Goal: Information Seeking & Learning: Learn about a topic

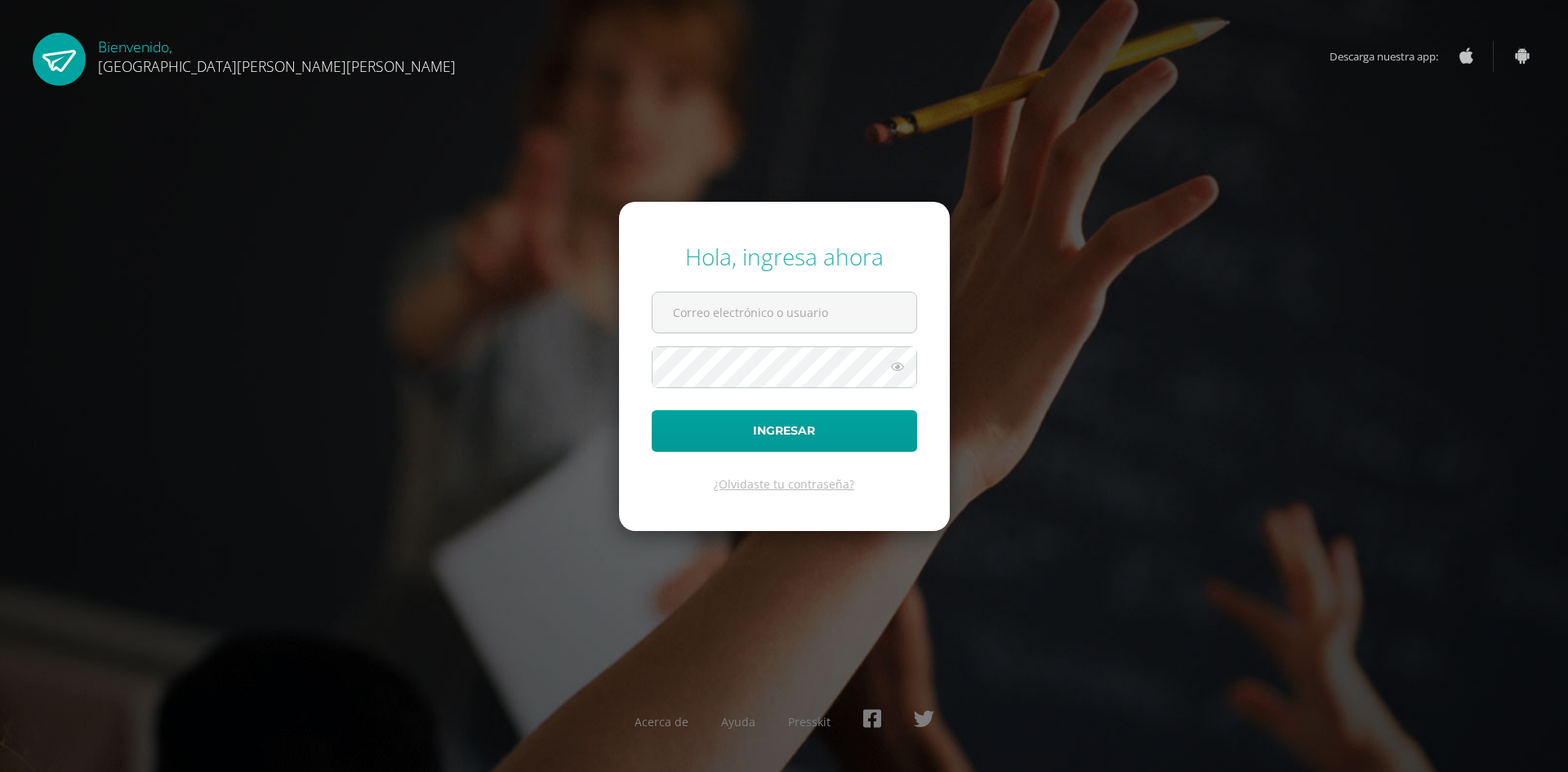
click at [675, 307] on input "text" at bounding box center [784, 312] width 264 height 40
type input "fatimanoj@fatima.edoo"
click at [652, 410] on button "Ingresar" at bounding box center [784, 431] width 266 height 42
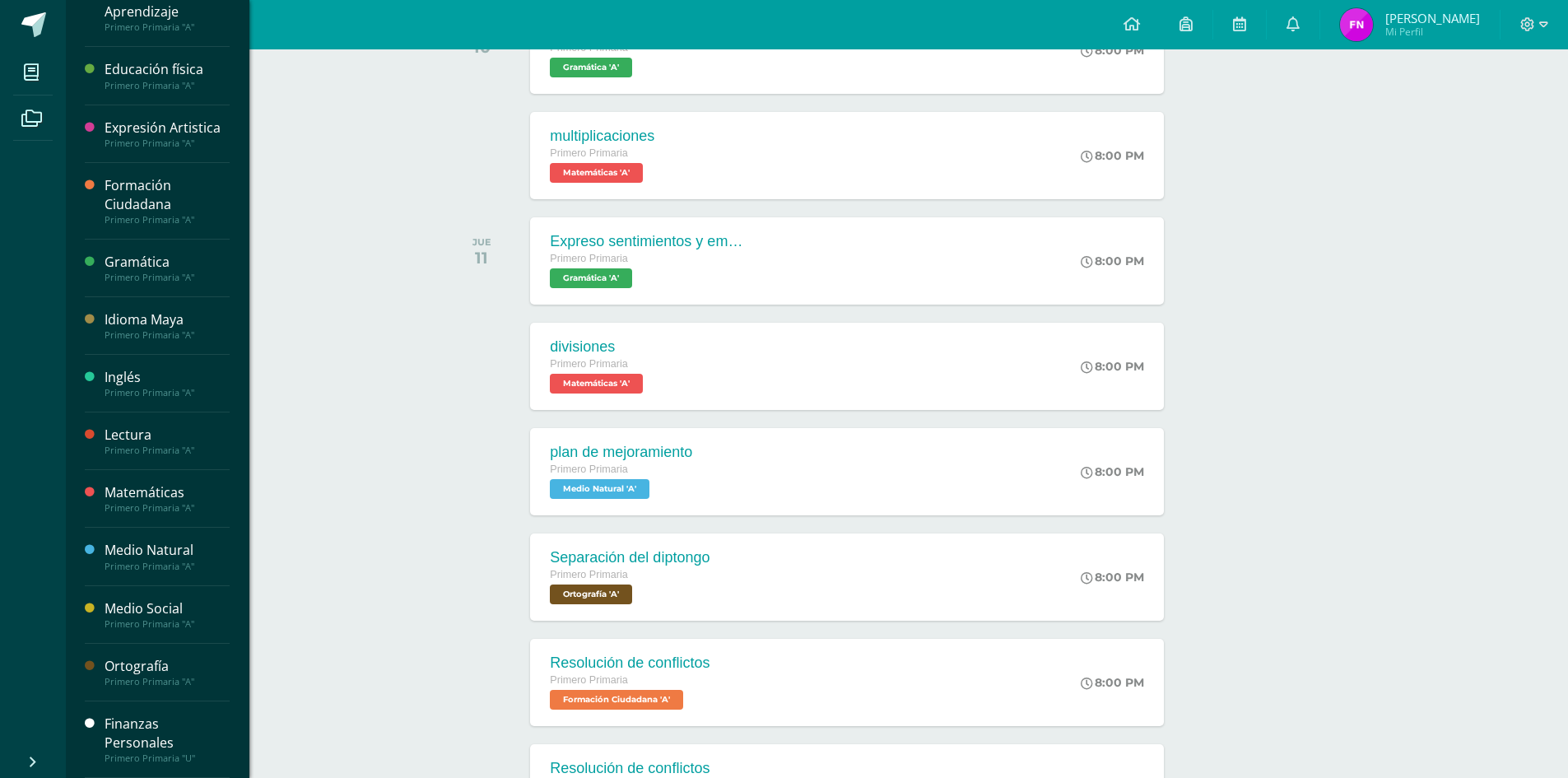
scroll to position [330, 0]
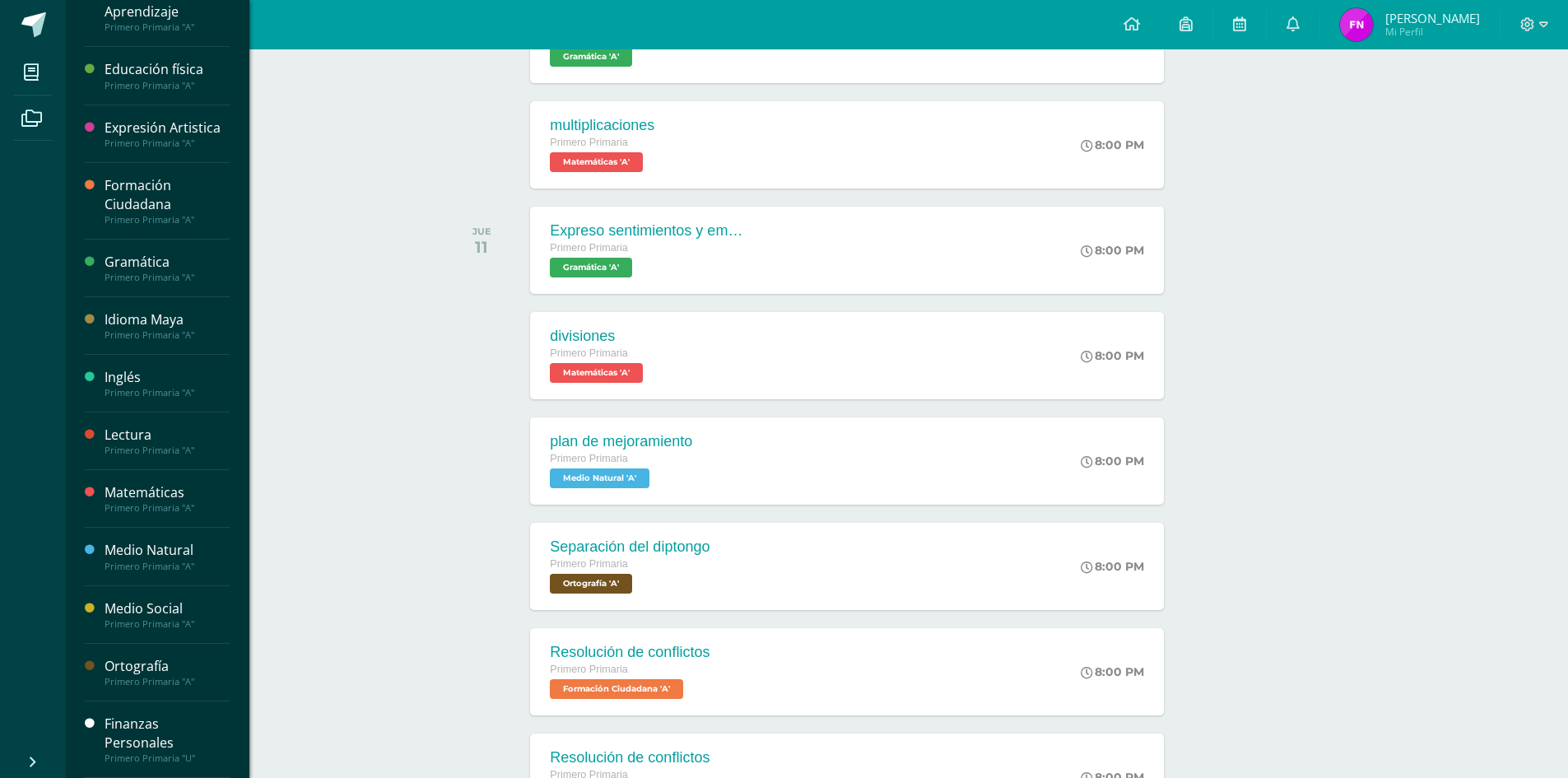
click at [130, 725] on div "Finanzas Personales" at bounding box center [167, 733] width 125 height 38
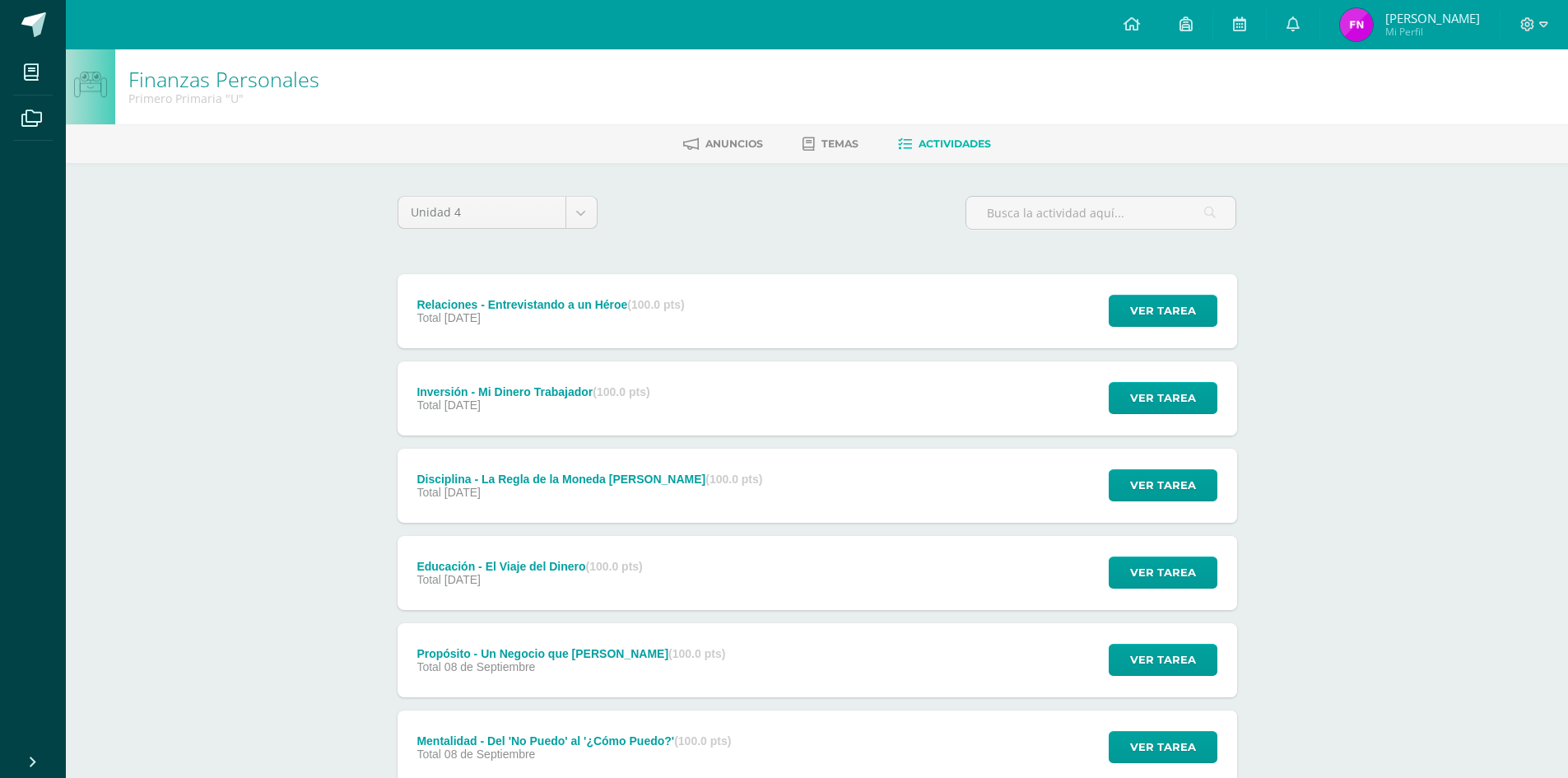
click at [787, 140] on ul "Anuncios Temas Actividades" at bounding box center [837, 144] width 1503 height 27
click at [805, 139] on icon at bounding box center [809, 145] width 12 height 14
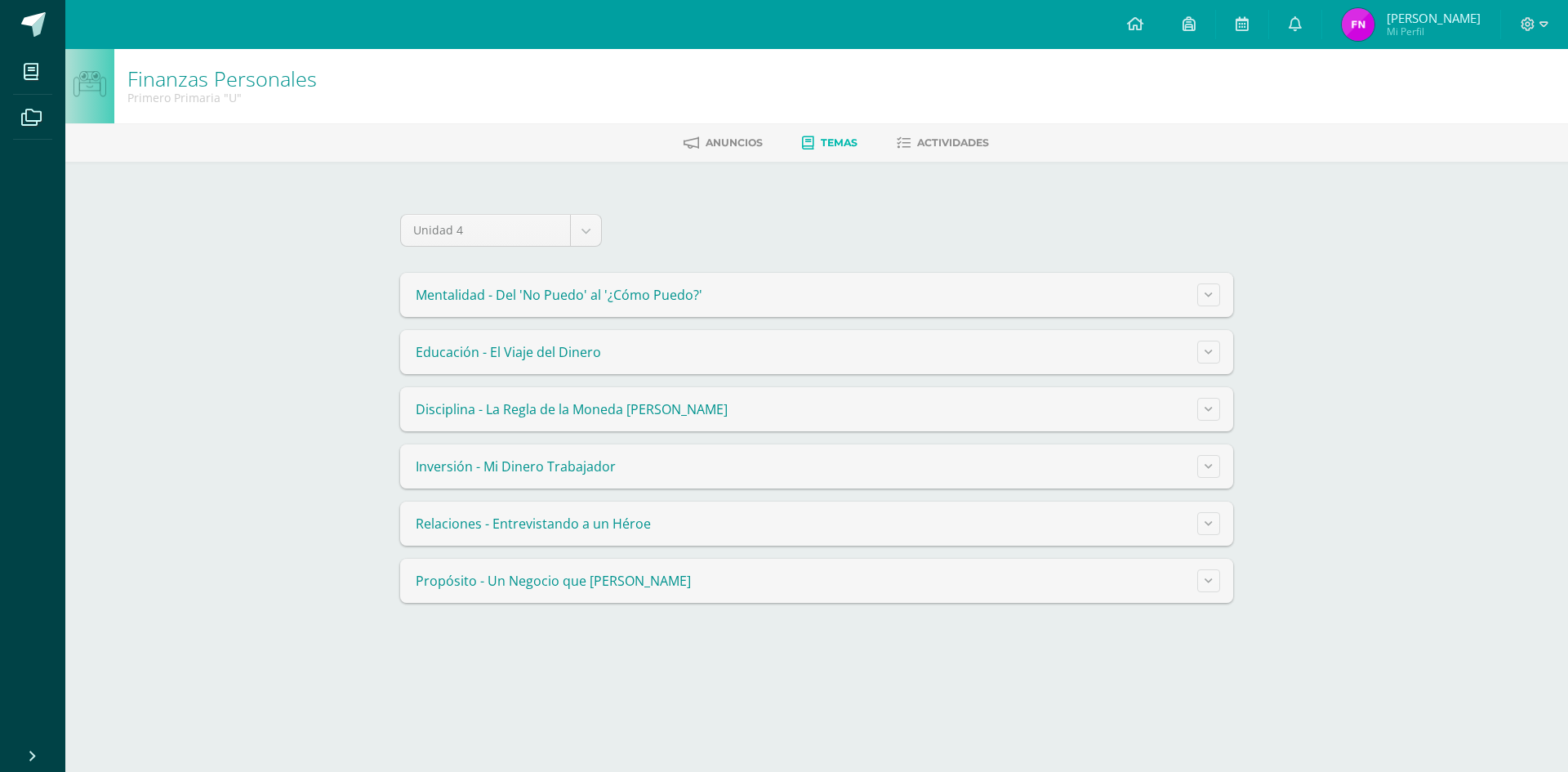
click at [1220, 292] on summary "Mentalidad - Del 'No Puedo' al '¿Cómo Puedo?'" at bounding box center [816, 295] width 833 height 44
click at [1212, 292] on button at bounding box center [1208, 295] width 23 height 23
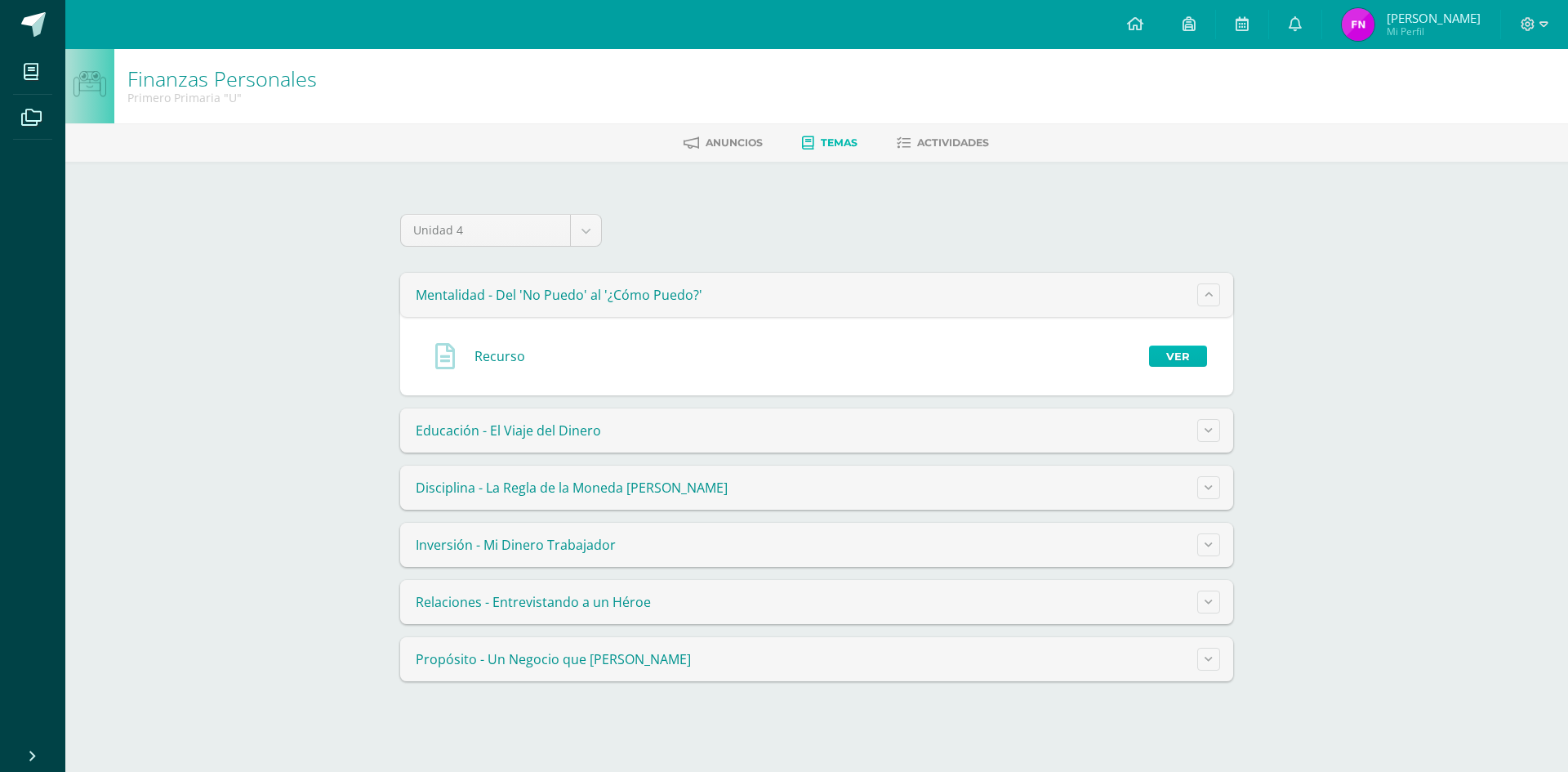
click at [1172, 352] on link "Ver" at bounding box center [1177, 356] width 58 height 21
